Goal: Task Accomplishment & Management: Manage account settings

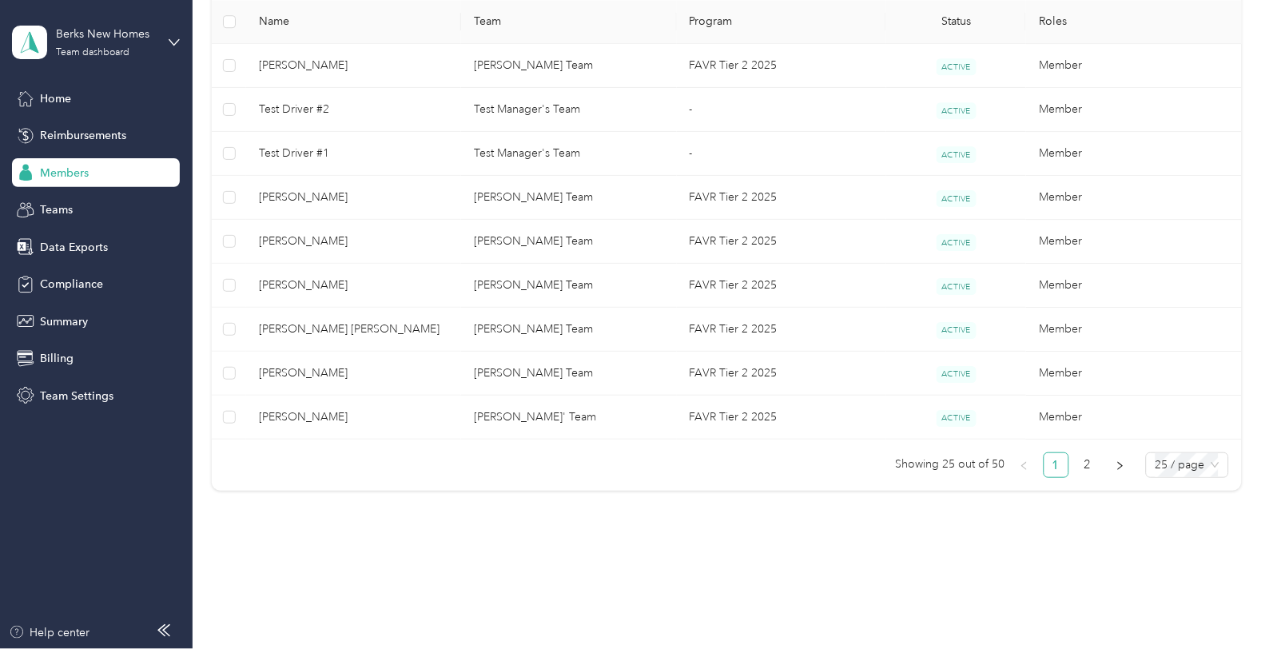
scroll to position [1122, 0]
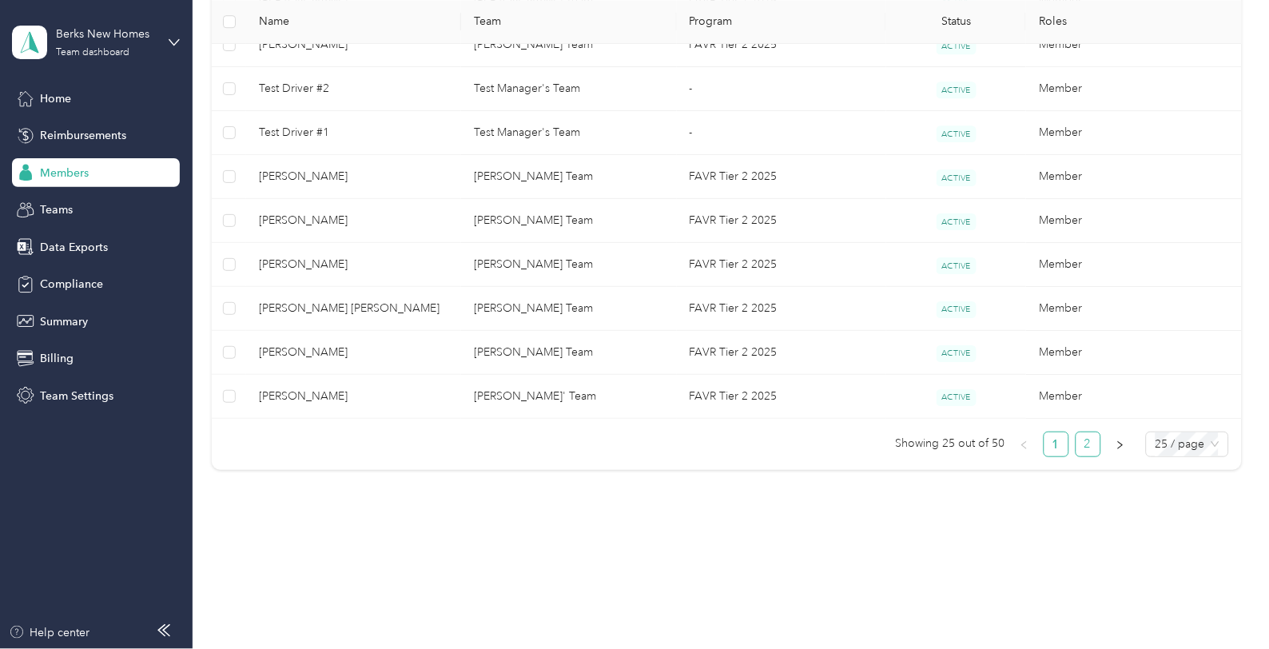
click at [1085, 449] on link "2" at bounding box center [1089, 444] width 24 height 24
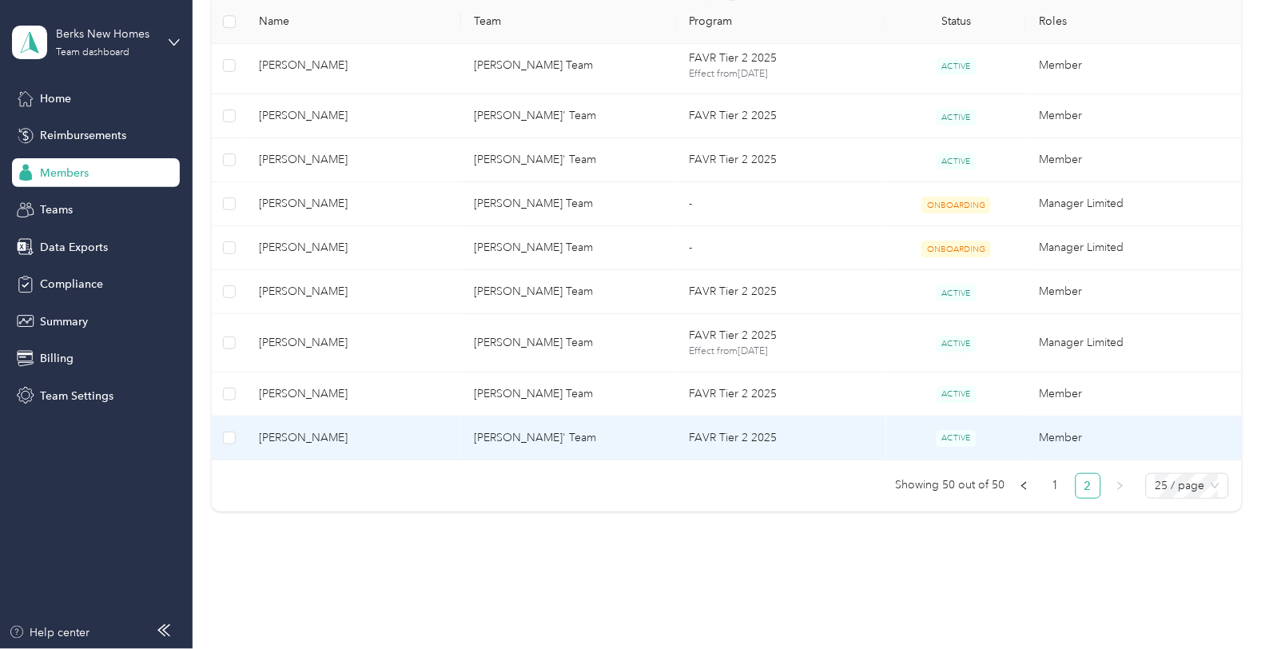
click at [379, 440] on span "[PERSON_NAME]" at bounding box center [353, 438] width 189 height 18
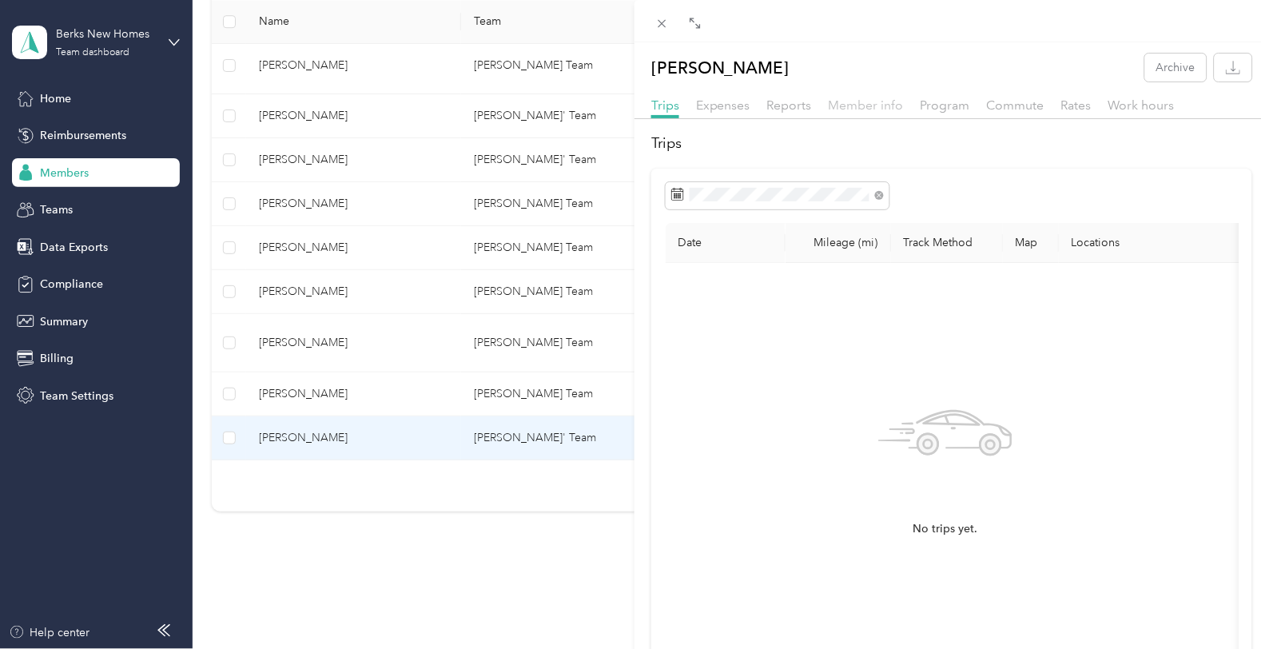
click at [870, 102] on span "Member info" at bounding box center [866, 105] width 75 height 15
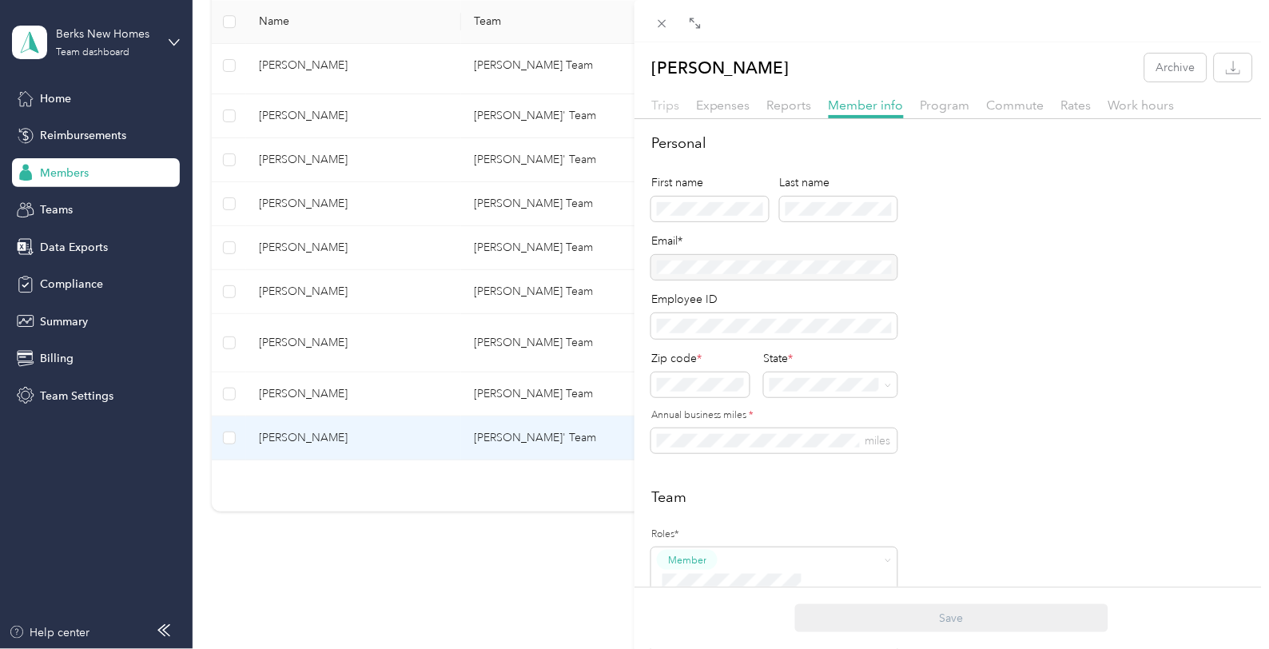
click at [672, 100] on span "Trips" at bounding box center [665, 105] width 28 height 15
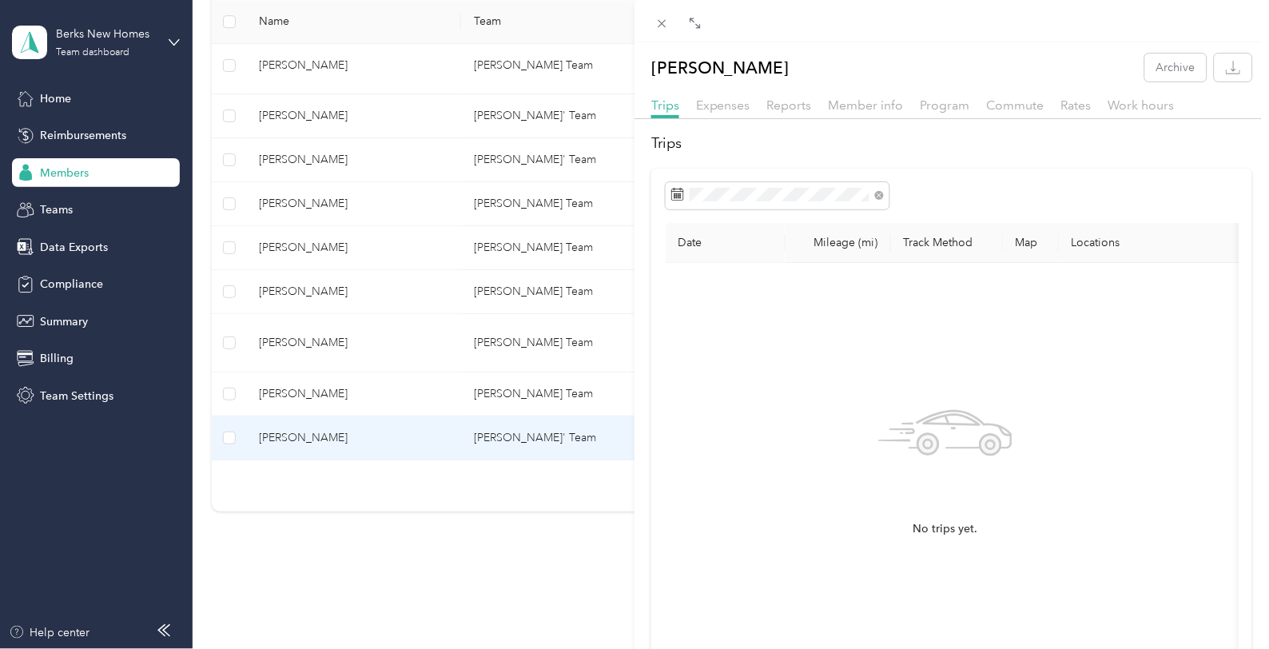
click at [73, 281] on div "[PERSON_NAME] Archive Trips Expenses Reports Member info Program Commute Rates …" at bounding box center [634, 324] width 1269 height 649
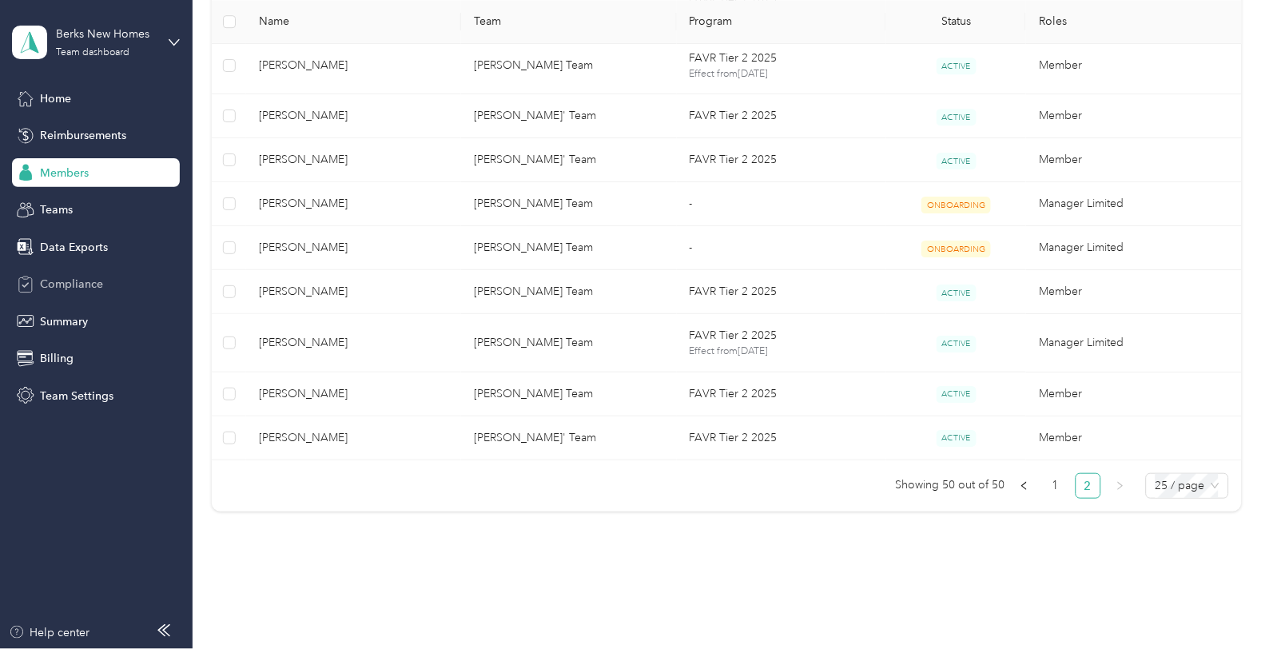
click at [76, 281] on span "Compliance" at bounding box center [71, 284] width 63 height 17
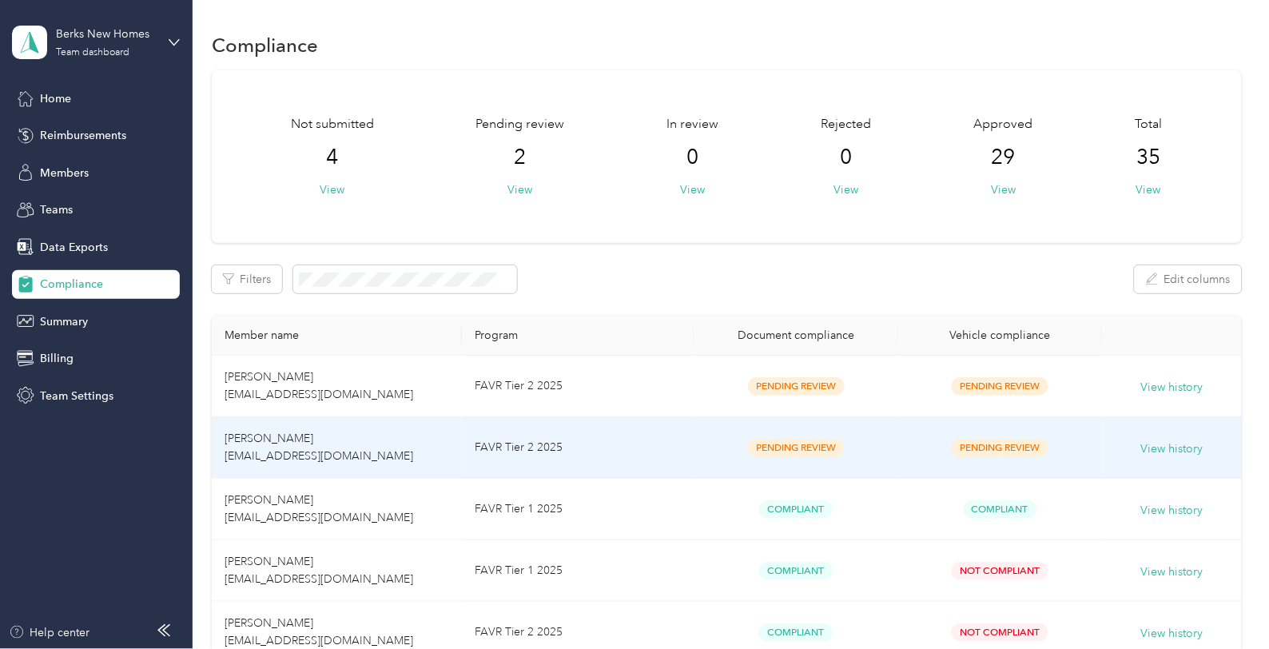
click at [348, 434] on td "[PERSON_NAME] [EMAIL_ADDRESS][DOMAIN_NAME]" at bounding box center [337, 448] width 250 height 62
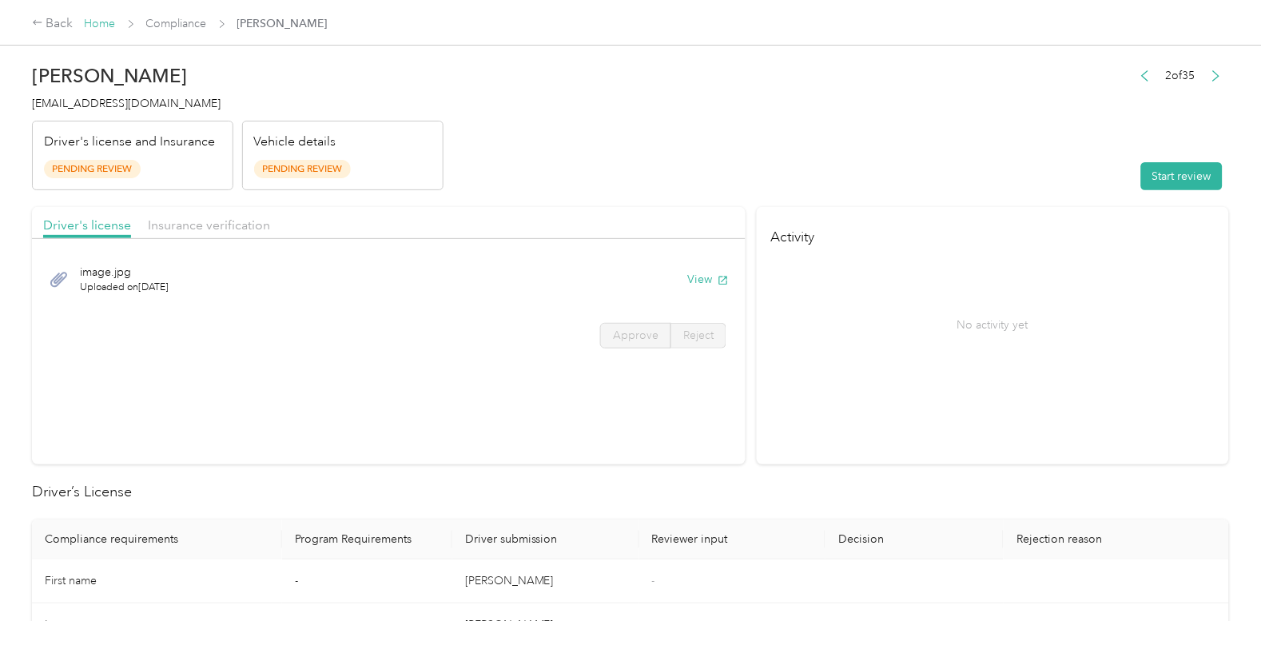
click at [98, 26] on link "Home" at bounding box center [100, 24] width 31 height 14
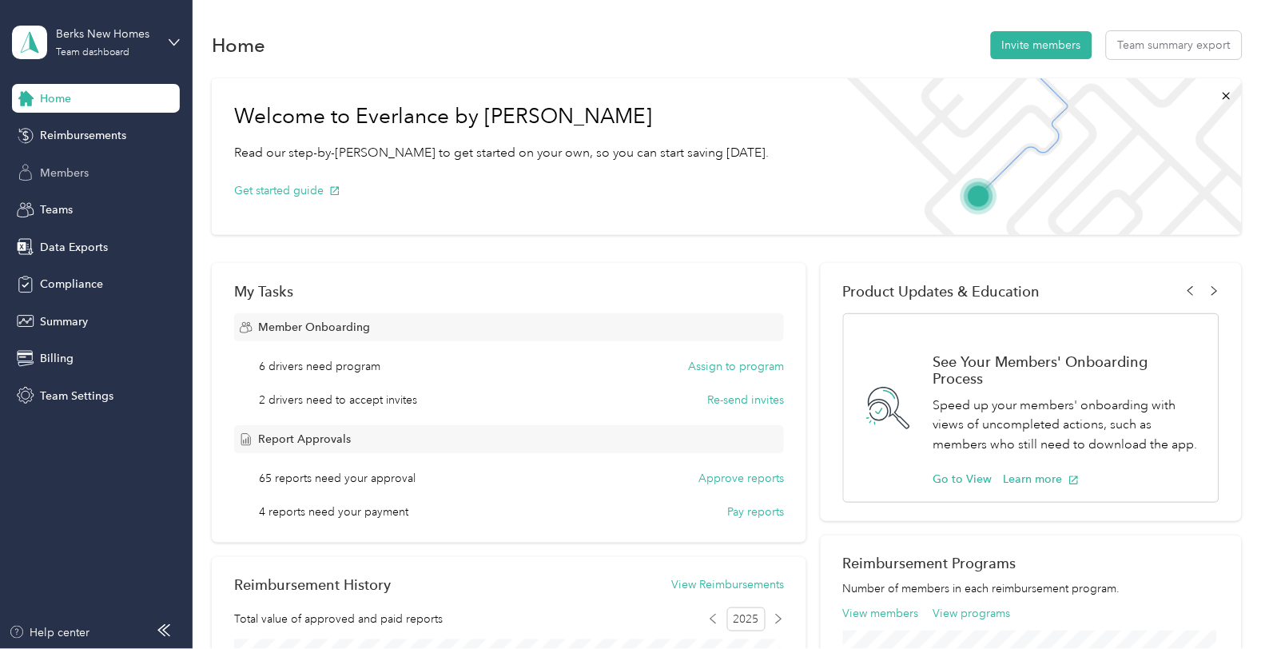
click at [66, 170] on span "Members" at bounding box center [64, 173] width 49 height 17
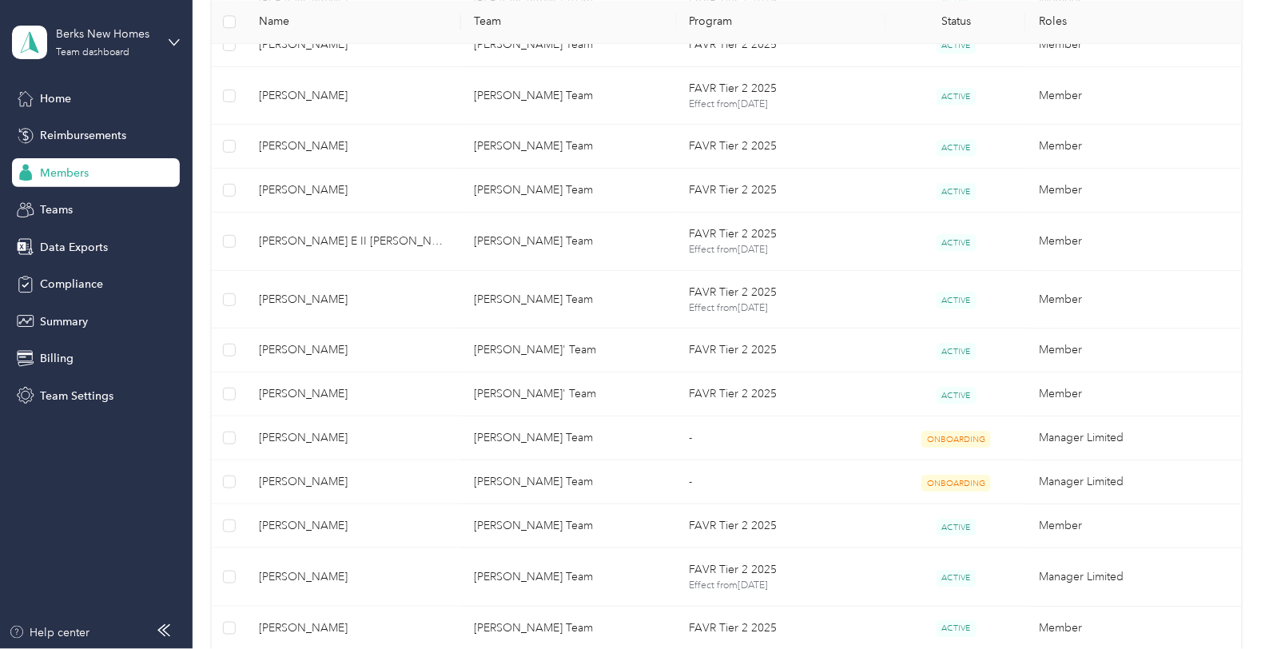
scroll to position [1164, 0]
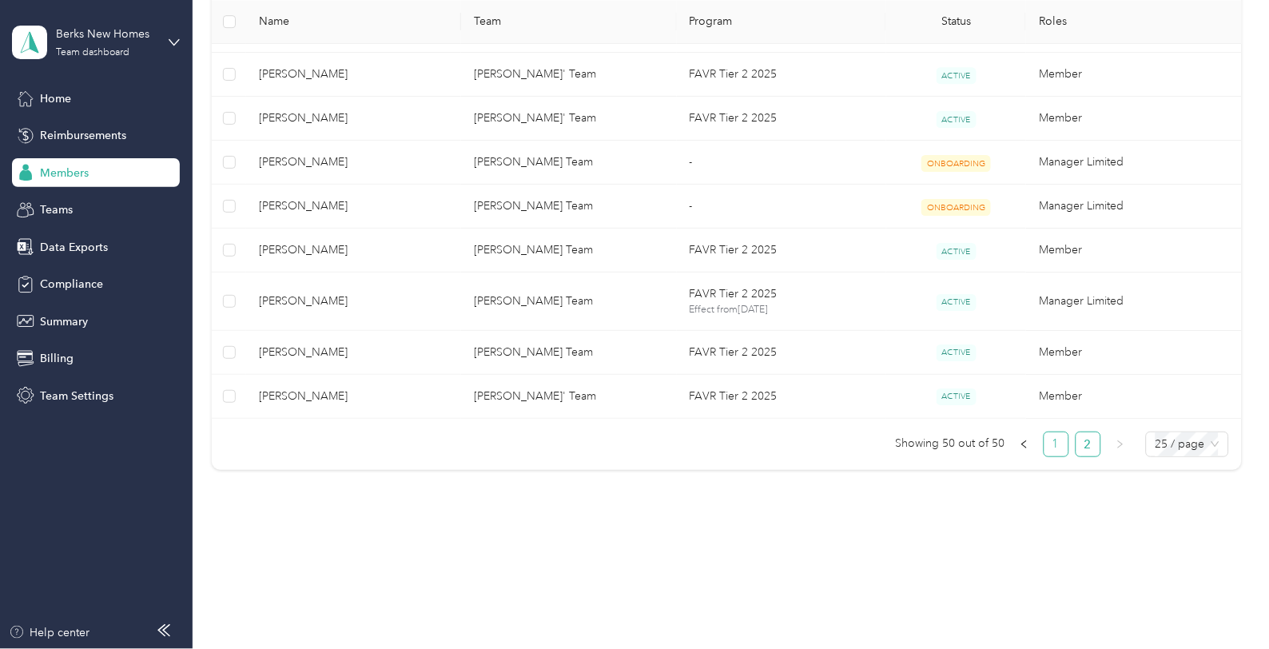
click at [1055, 445] on link "1" at bounding box center [1057, 444] width 24 height 24
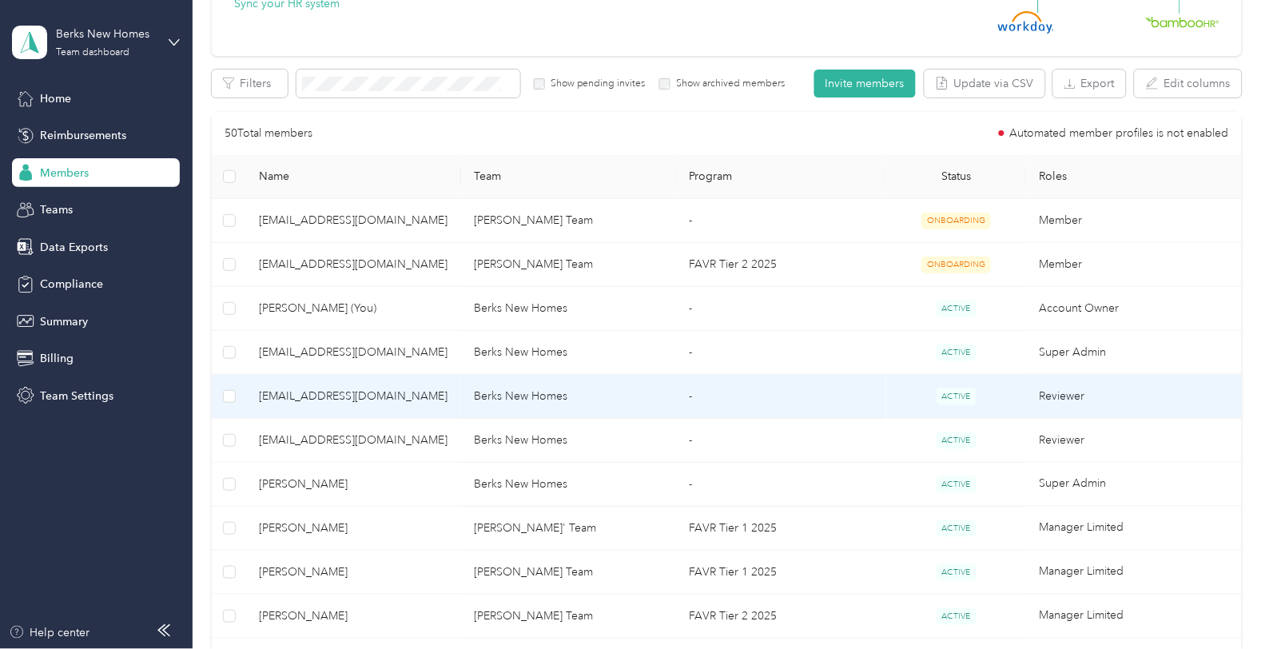
scroll to position [444, 0]
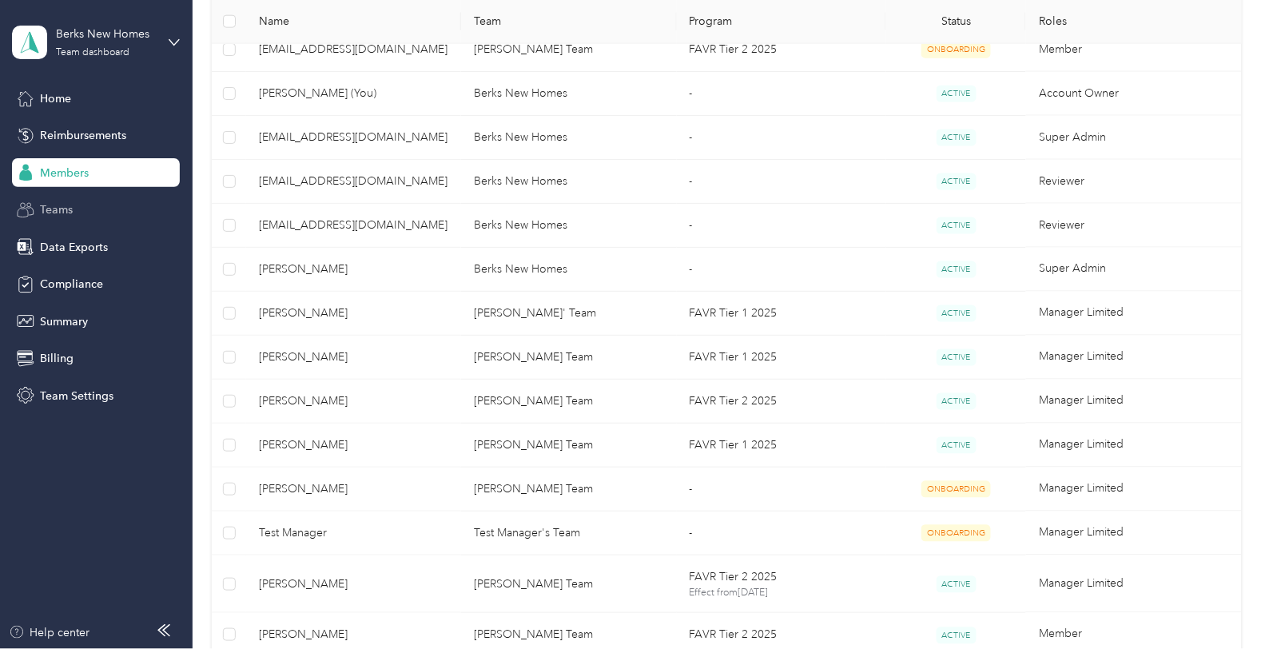
click at [50, 218] on div "Teams" at bounding box center [96, 210] width 168 height 29
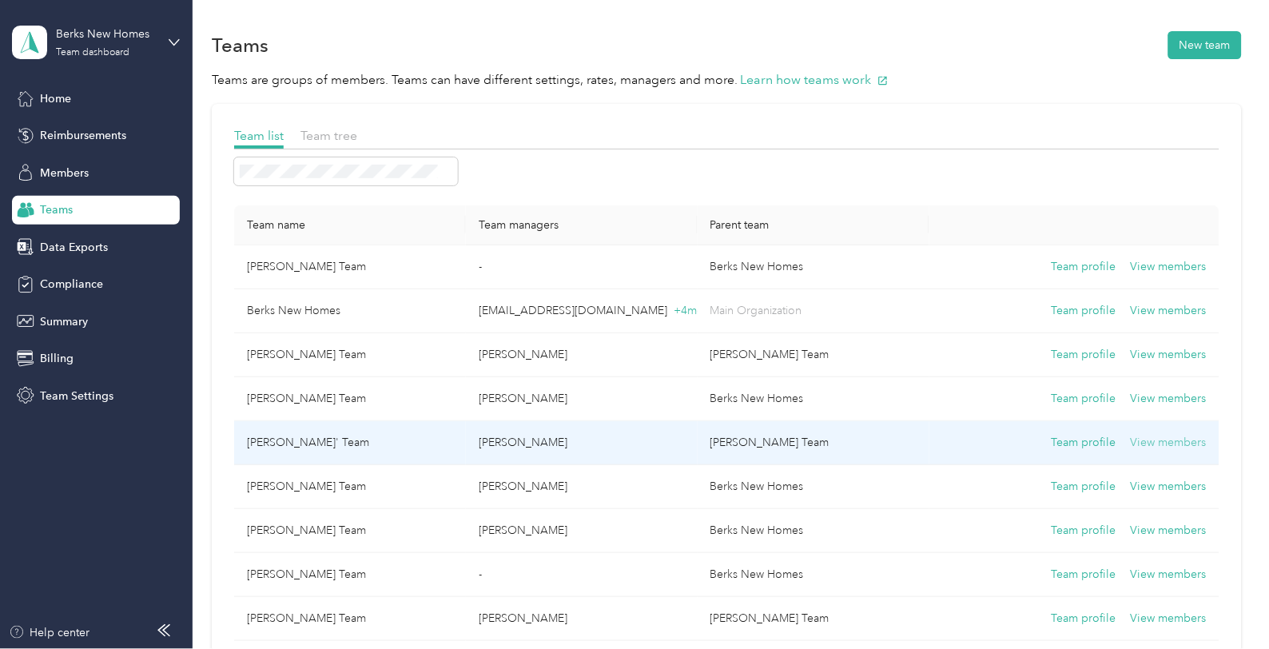
click at [1149, 436] on button "View members" at bounding box center [1169, 443] width 76 height 18
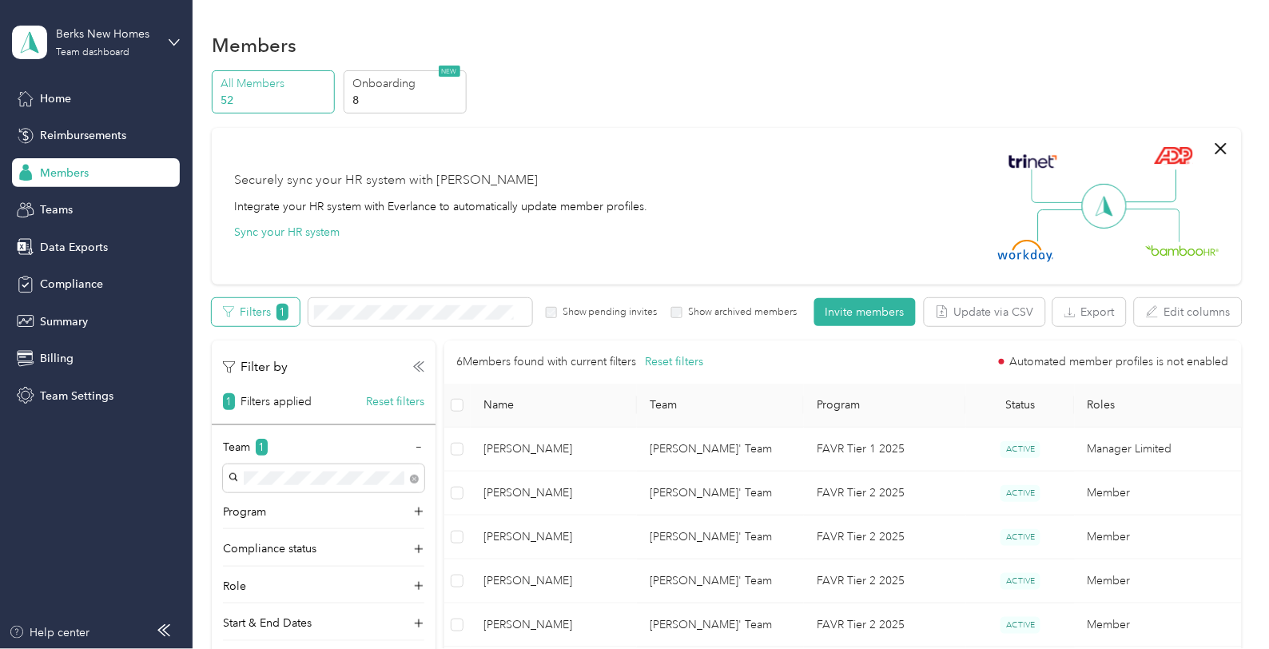
click at [277, 316] on span "1" at bounding box center [283, 312] width 12 height 17
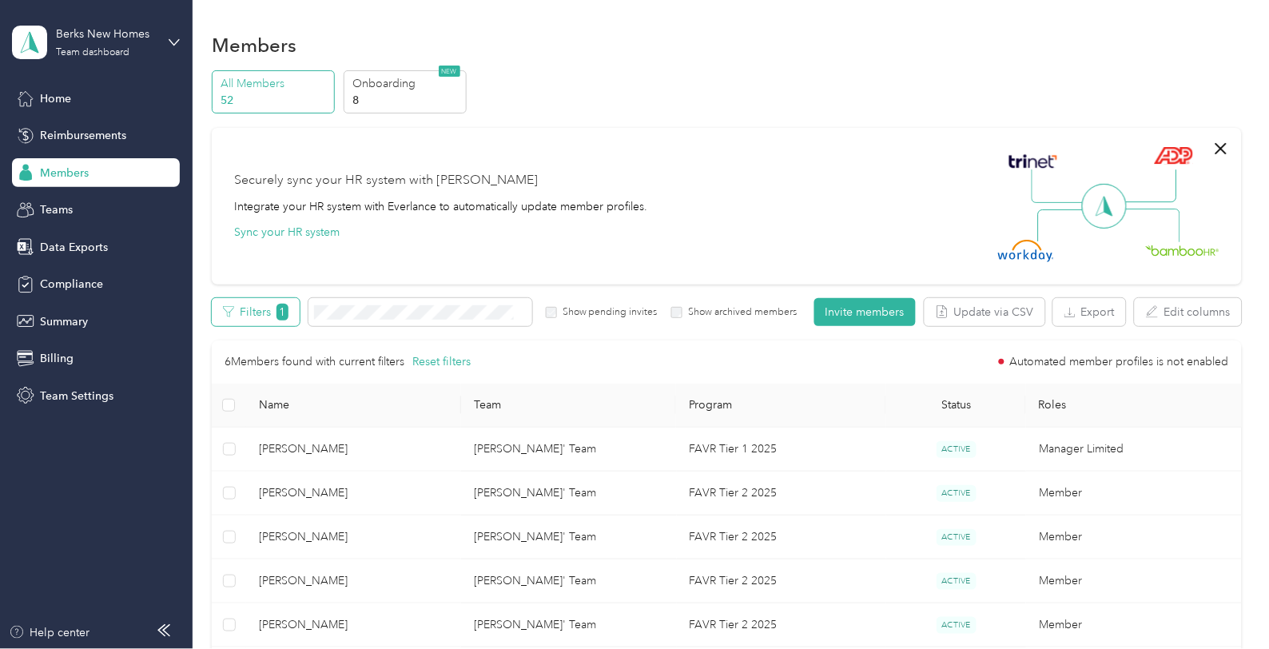
click at [277, 316] on span "1" at bounding box center [283, 312] width 12 height 17
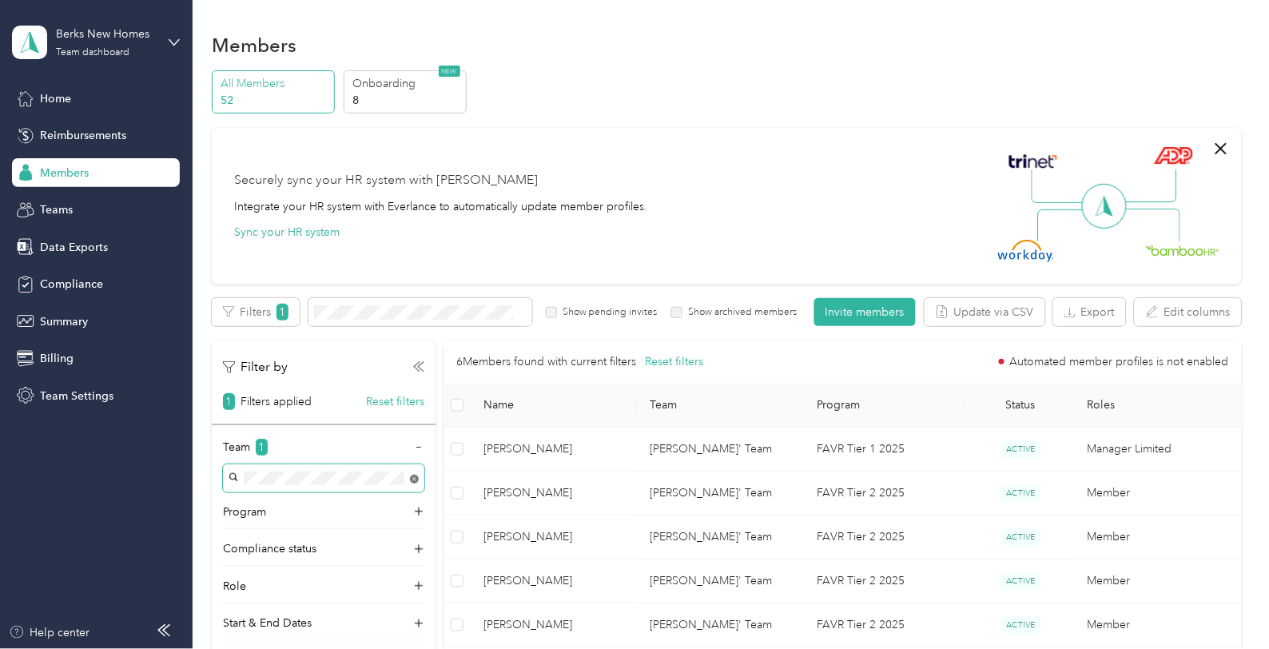
click at [414, 475] on div "Team 1 Program Compliance status Role Start & End Dates" at bounding box center [324, 540] width 224 height 202
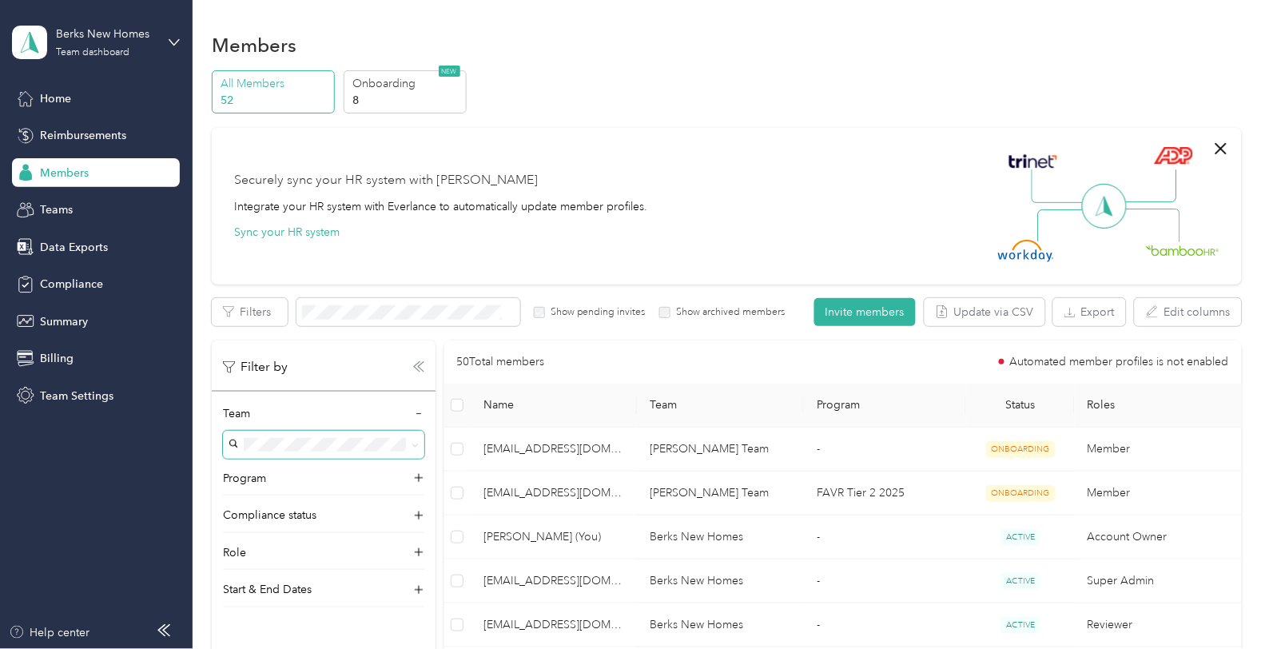
click at [417, 368] on icon at bounding box center [418, 366] width 11 height 11
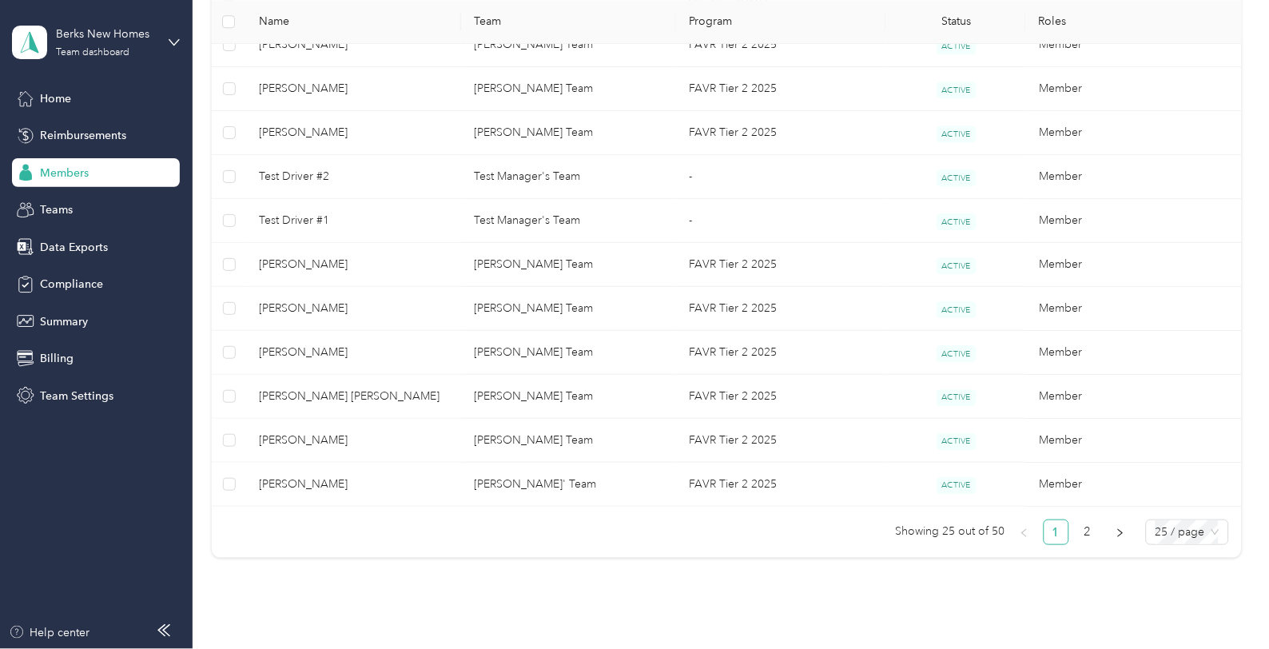
scroll to position [1065, 0]
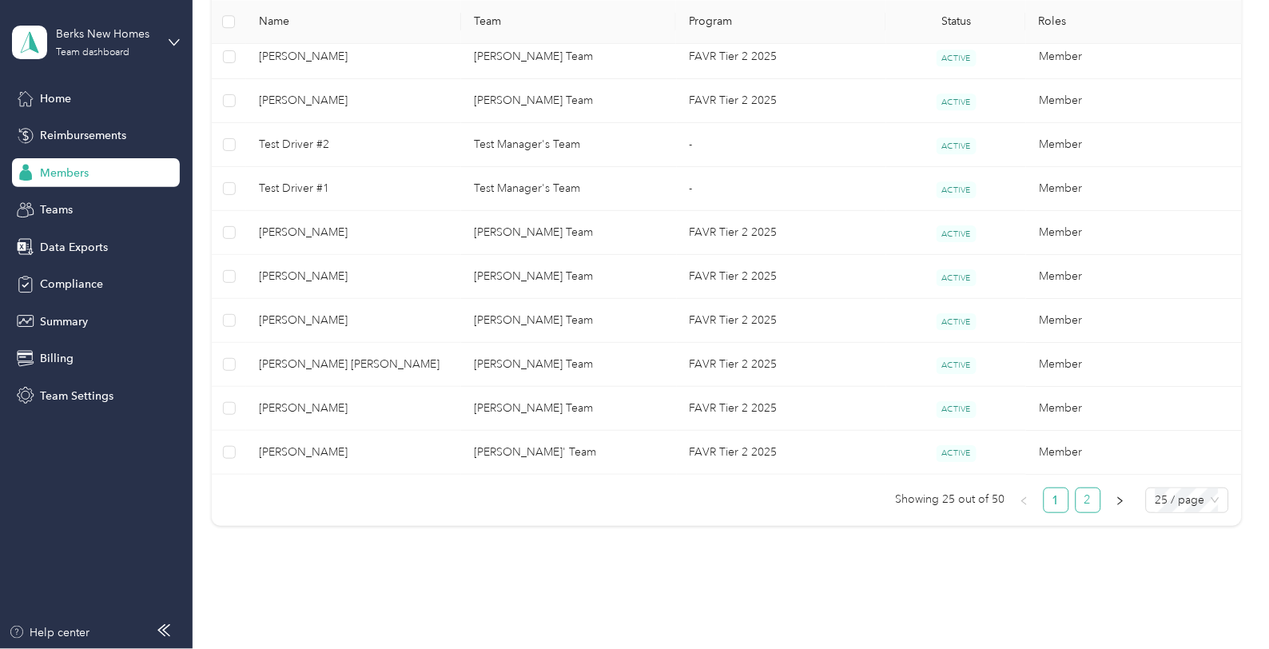
click at [1081, 501] on link "2" at bounding box center [1089, 500] width 24 height 24
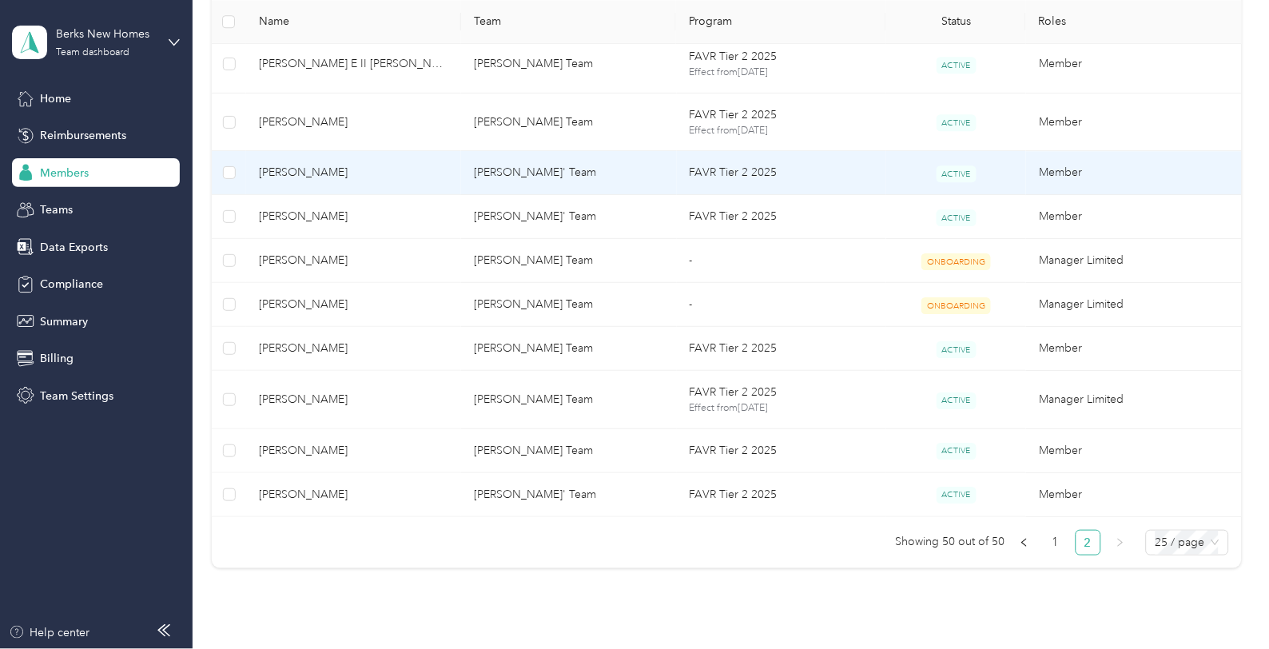
click at [347, 176] on span "[PERSON_NAME]" at bounding box center [353, 173] width 189 height 18
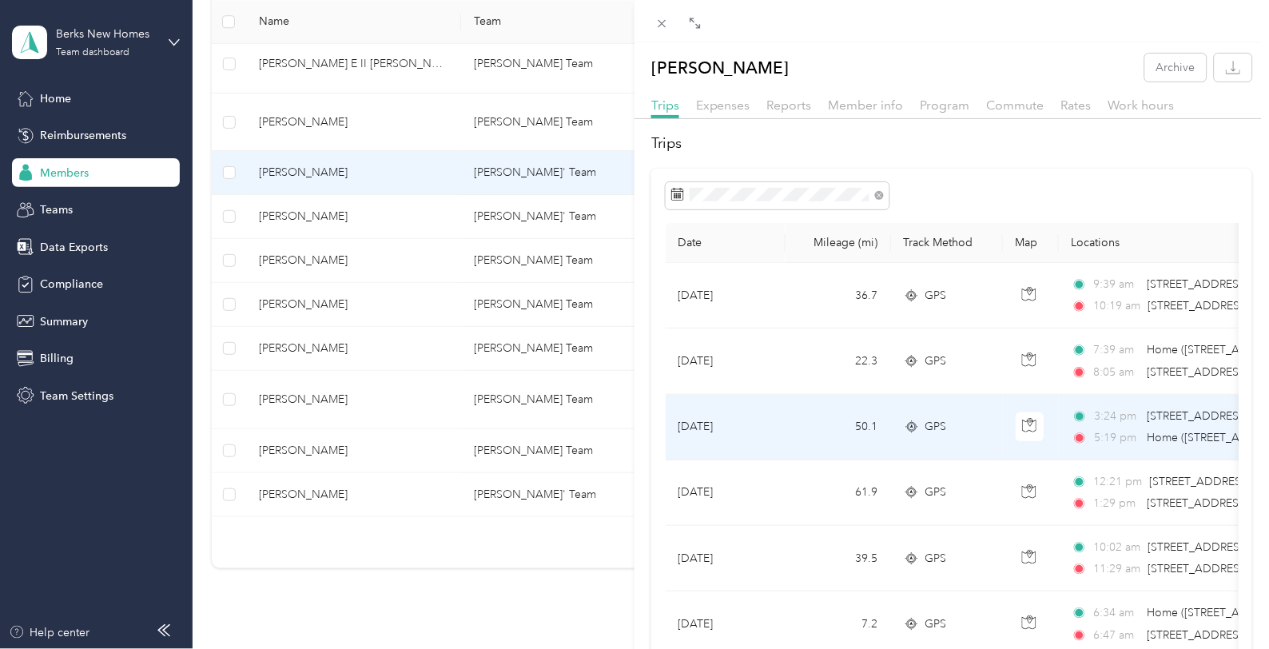
scroll to position [89, 0]
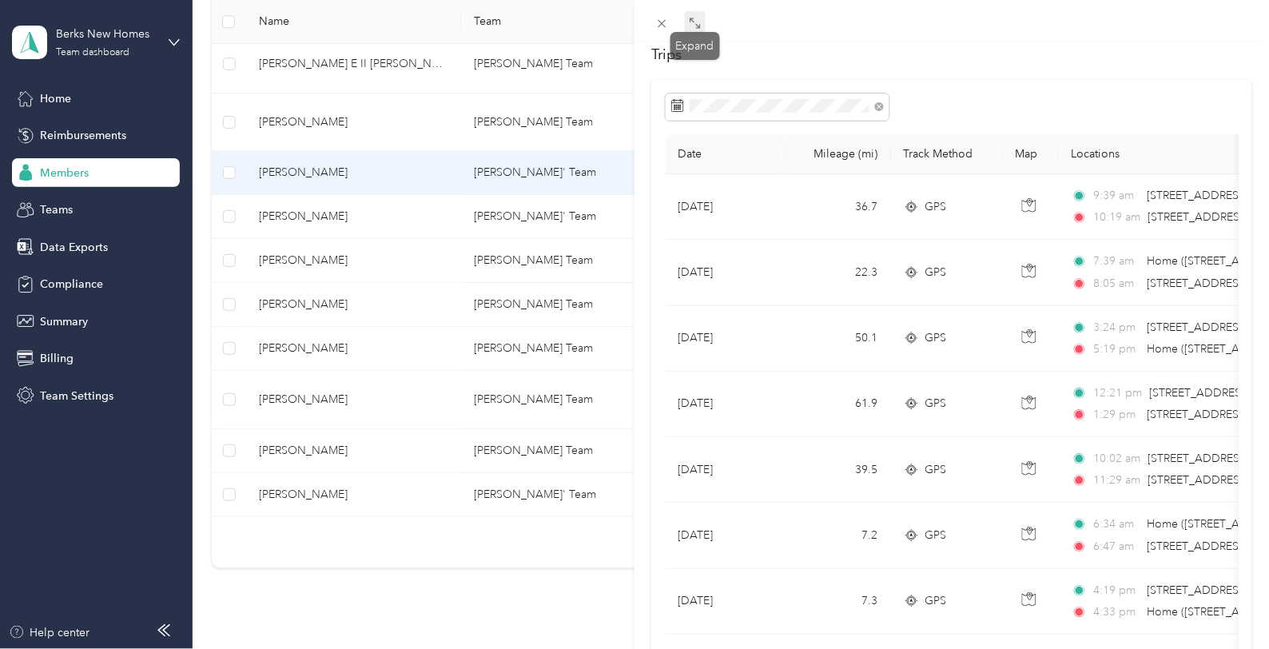
click at [699, 22] on icon at bounding box center [695, 23] width 13 height 13
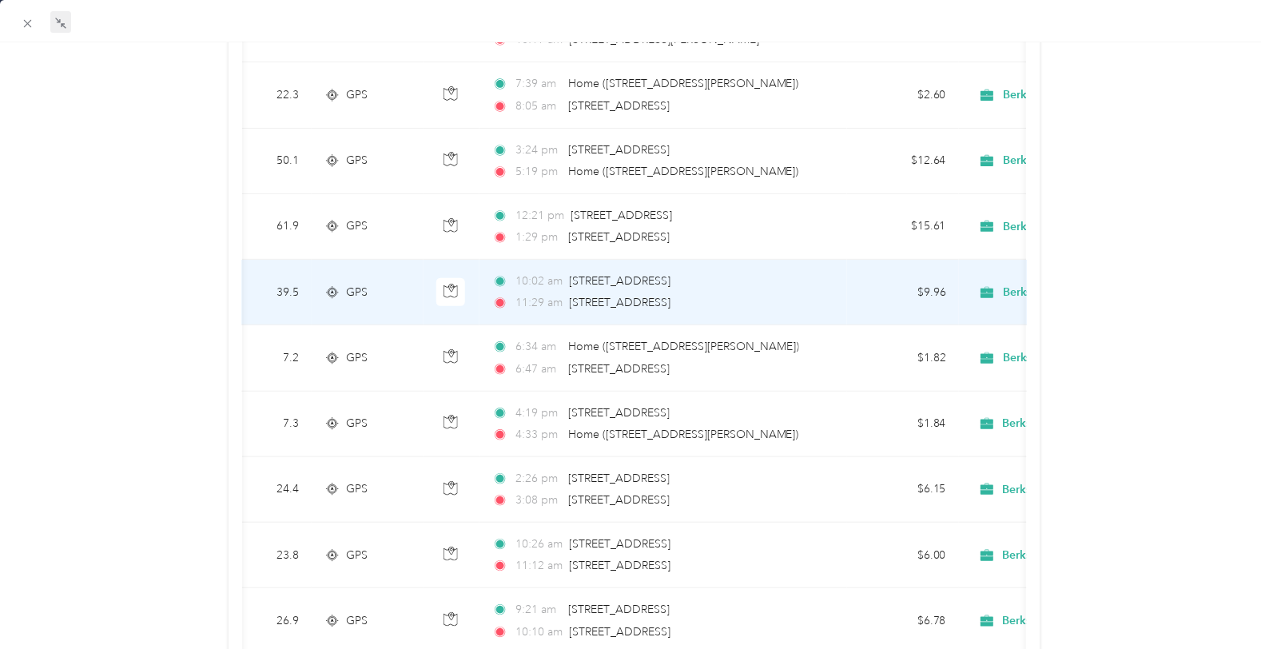
scroll to position [0, 0]
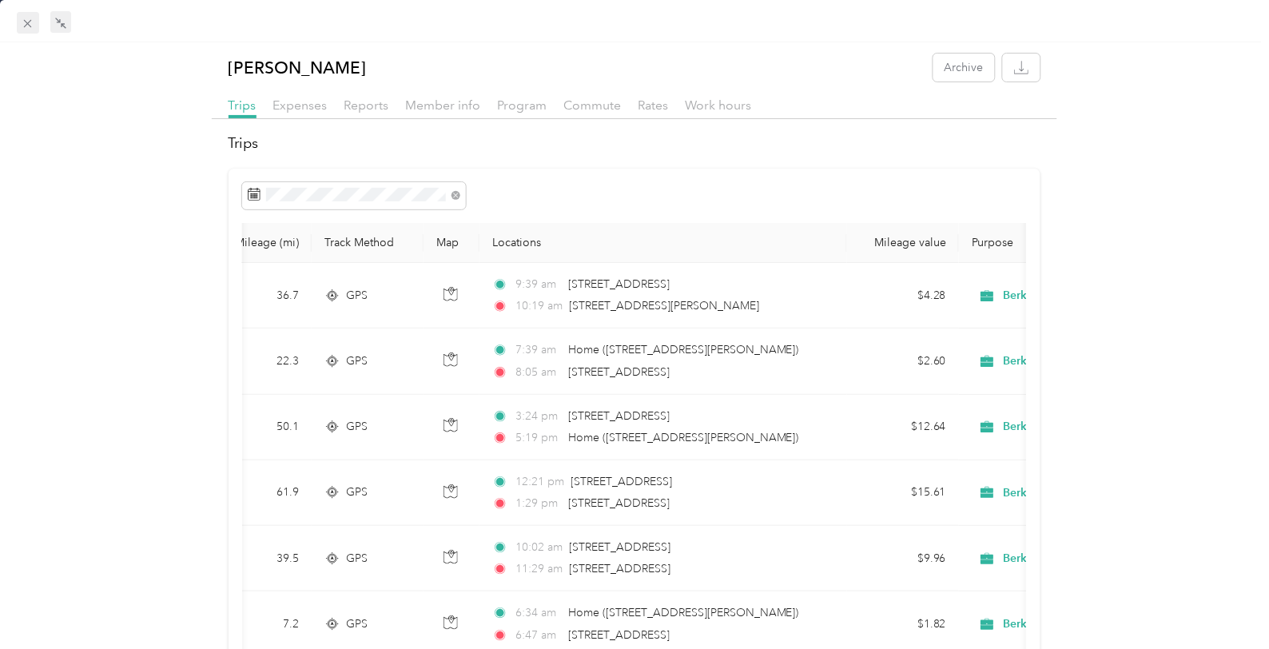
click at [29, 19] on icon at bounding box center [28, 24] width 14 height 14
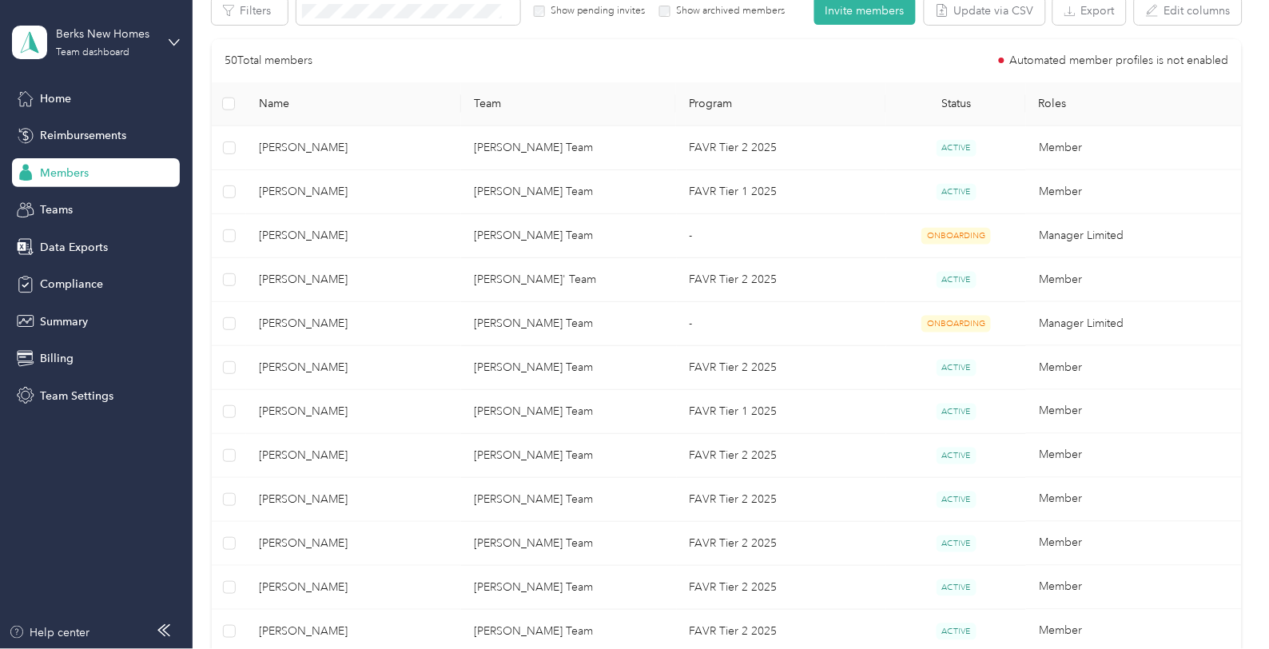
scroll to position [177, 0]
